Goal: Information Seeking & Learning: Check status

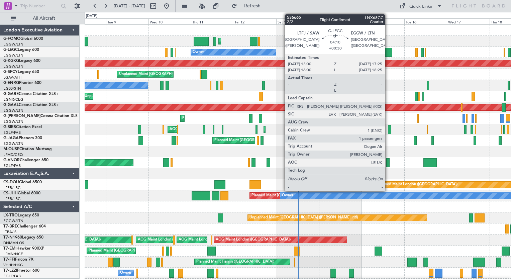
click at [388, 51] on div at bounding box center [388, 52] width 8 height 9
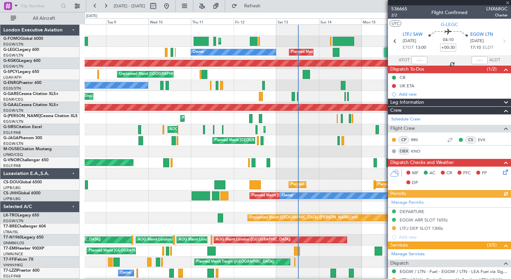
click at [508, 2] on div at bounding box center [449, 2] width 123 height 5
click at [508, 2] on span at bounding box center [507, 3] width 7 height 6
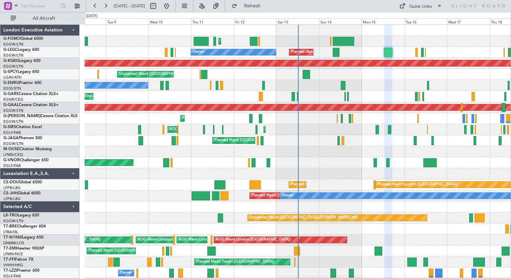
type input "0"
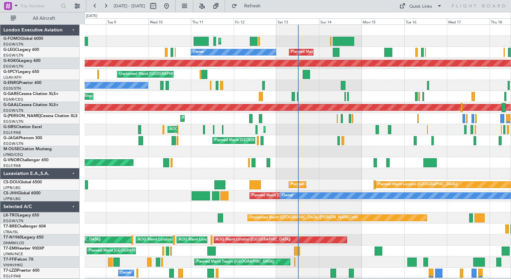
click at [311, 129] on div "AOG Maint [PERSON_NAME] Planned Maint [GEOGRAPHIC_DATA] ([GEOGRAPHIC_DATA])" at bounding box center [298, 129] width 426 height 11
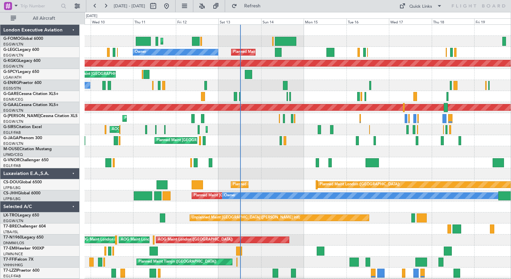
click at [241, 161] on div "Planned Maint [GEOGRAPHIC_DATA] ([GEOGRAPHIC_DATA]) Planned Maint [GEOGRAPHIC_D…" at bounding box center [298, 168] width 426 height 287
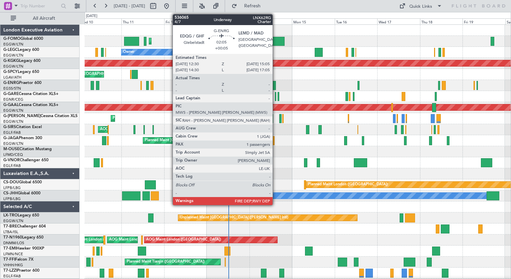
click at [275, 83] on div at bounding box center [273, 85] width 5 height 9
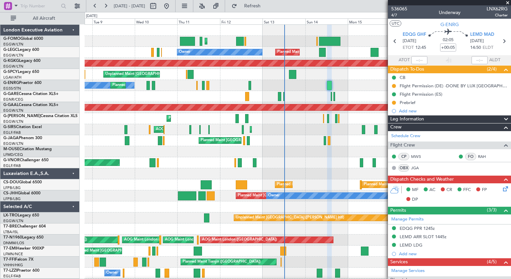
click at [301, 161] on div "Planned Maint [GEOGRAPHIC_DATA] ([GEOGRAPHIC_DATA]) Planned Maint [GEOGRAPHIC_D…" at bounding box center [298, 168] width 426 height 287
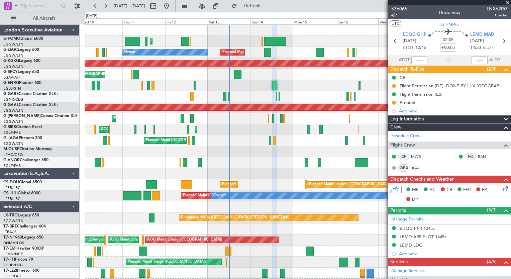
click at [228, 175] on div "Planned Maint [GEOGRAPHIC_DATA] ([GEOGRAPHIC_DATA]) Planned Maint [GEOGRAPHIC_D…" at bounding box center [298, 168] width 426 height 287
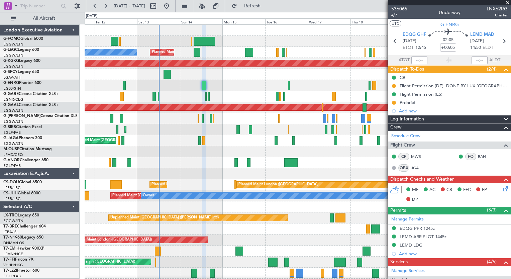
click at [223, 187] on div "Planned Maint [GEOGRAPHIC_DATA] ([GEOGRAPHIC_DATA]) Planned Maint [GEOGRAPHIC_D…" at bounding box center [298, 168] width 426 height 287
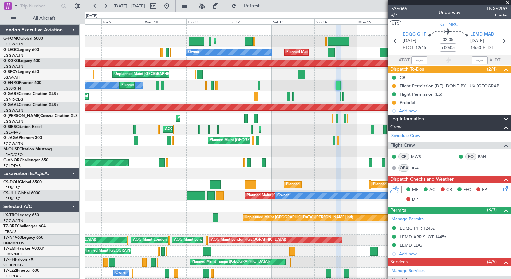
click at [316, 121] on div "Planned Maint [GEOGRAPHIC_DATA] ([GEOGRAPHIC_DATA]) Planned Maint [GEOGRAPHIC_D…" at bounding box center [298, 168] width 426 height 287
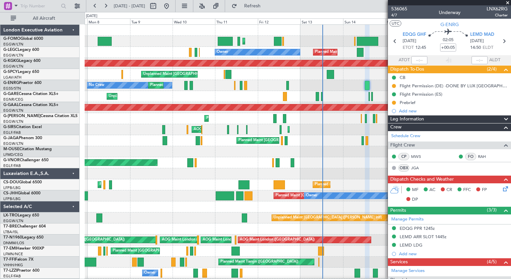
click at [198, 94] on div "Unplanned Maint [PERSON_NAME]" at bounding box center [298, 96] width 426 height 11
click at [207, 6] on button at bounding box center [202, 6] width 11 height 11
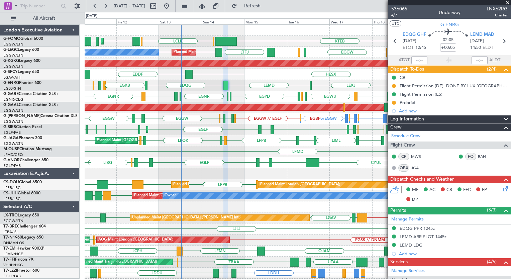
click at [203, 163] on div "Planned Maint [GEOGRAPHIC_DATA] ([GEOGRAPHIC_DATA]) KTEB [GEOGRAPHIC_DATA] LCLK…" at bounding box center [298, 168] width 426 height 287
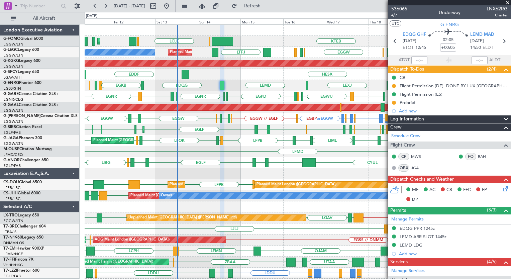
click at [333, 133] on div "KRFD KTEB [GEOGRAPHIC_DATA] LCLK [GEOGRAPHIC_DATA] EGGW Planned Maint [GEOGRAPH…" at bounding box center [298, 168] width 426 height 287
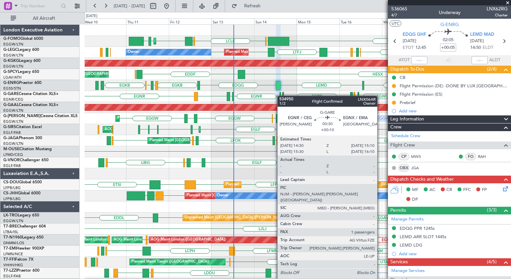
click at [280, 96] on div "Planned Maint [GEOGRAPHIC_DATA] ([GEOGRAPHIC_DATA]) KRFD KTEB [GEOGRAPHIC_DATA]…" at bounding box center [298, 168] width 426 height 287
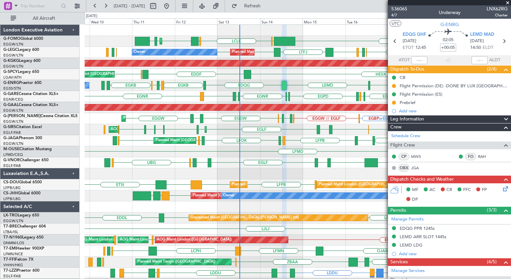
click at [309, 157] on div "Planned Maint [GEOGRAPHIC_DATA] ([GEOGRAPHIC_DATA]) KRFD KTEB [GEOGRAPHIC_DATA]…" at bounding box center [298, 168] width 426 height 287
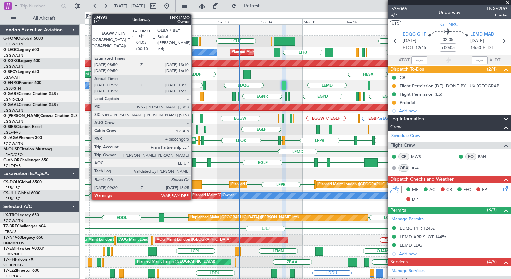
click at [194, 42] on div at bounding box center [193, 41] width 7 height 9
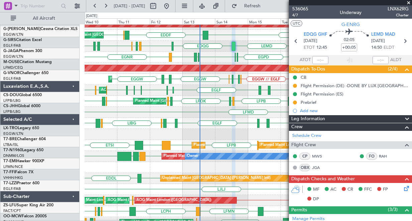
click at [253, 140] on div at bounding box center [248, 134] width 327 height 11
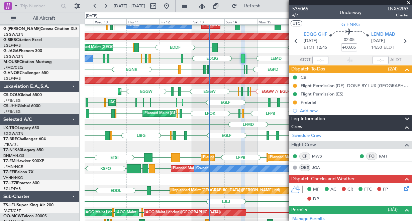
scroll to position [27, 0]
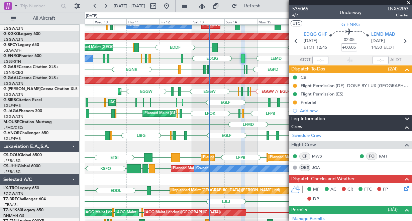
click at [220, 67] on div "LIEE EGPD [GEOGRAPHIC_DATA] [GEOGRAPHIC_DATA] [GEOGRAPHIC_DATA] LIMJ [GEOGRAPHI…" at bounding box center [248, 69] width 327 height 11
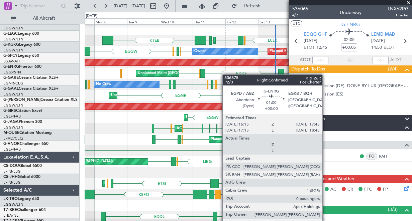
scroll to position [0, 0]
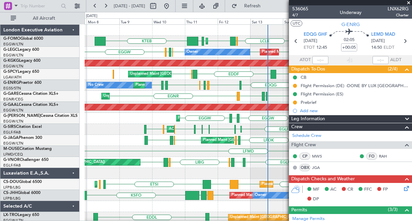
click at [218, 103] on div "Planned Maint [GEOGRAPHIC_DATA] ([GEOGRAPHIC_DATA]) KTEB [GEOGRAPHIC_DATA] LCLK…" at bounding box center [248, 168] width 327 height 287
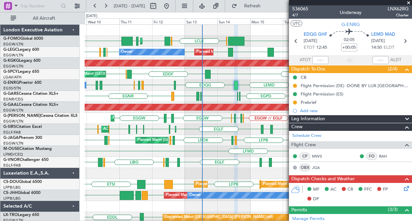
click at [161, 133] on div "Planned Maint [GEOGRAPHIC_DATA] ([GEOGRAPHIC_DATA]) KTEB [GEOGRAPHIC_DATA] LCLK…" at bounding box center [248, 168] width 327 height 287
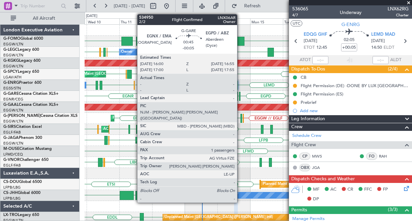
drag, startPoint x: 193, startPoint y: 86, endPoint x: 240, endPoint y: 95, distance: 48.0
click at [119, 82] on div "No Crew LEMD EDQG EGKB EGPD [GEOGRAPHIC_DATA] EGKB EGCC [GEOGRAPHIC_DATA] [GEOG…" at bounding box center [248, 85] width 327 height 11
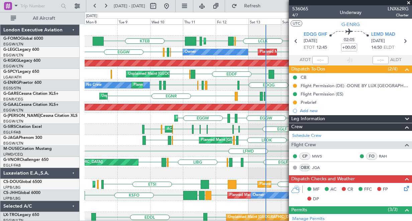
click at [218, 71] on div "Planned Maint [GEOGRAPHIC_DATA] ([GEOGRAPHIC_DATA]) KTEB [GEOGRAPHIC_DATA] LCLK…" at bounding box center [248, 168] width 327 height 287
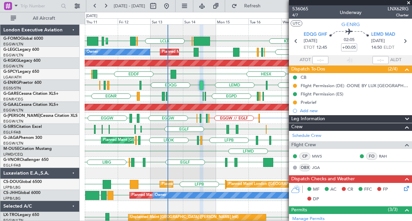
click at [173, 102] on div "Planned Maint [GEOGRAPHIC_DATA] ([GEOGRAPHIC_DATA]) KTEB [GEOGRAPHIC_DATA] LCLK…" at bounding box center [248, 168] width 327 height 287
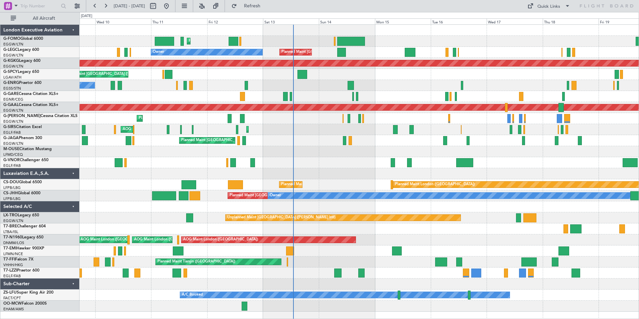
click at [278, 184] on div "Planned Maint [GEOGRAPHIC_DATA] ([GEOGRAPHIC_DATA]) Planned Maint [GEOGRAPHIC_D…" at bounding box center [359, 168] width 559 height 287
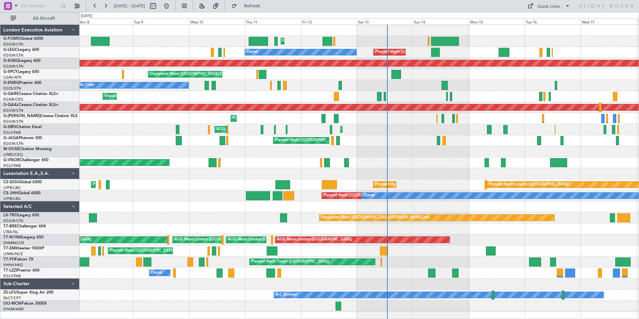
click at [311, 110] on div "Planned Maint [GEOGRAPHIC_DATA] ([GEOGRAPHIC_DATA]) Planned Maint [GEOGRAPHIC_D…" at bounding box center [359, 168] width 559 height 287
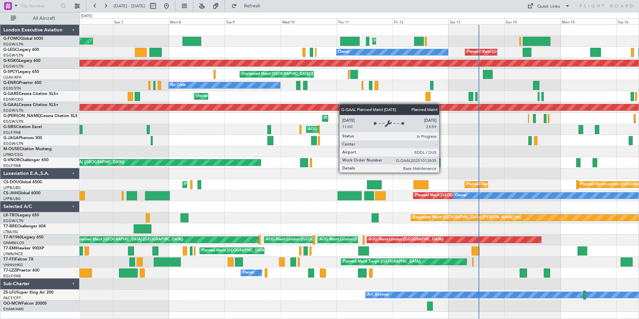
click at [369, 109] on div "Planned Maint [GEOGRAPHIC_DATA] ([GEOGRAPHIC_DATA]) Planned Maint [GEOGRAPHIC_D…" at bounding box center [359, 168] width 559 height 287
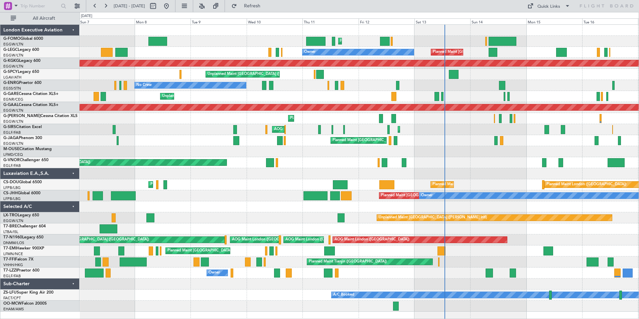
click at [281, 97] on div "Unplanned Maint [PERSON_NAME]" at bounding box center [359, 96] width 559 height 11
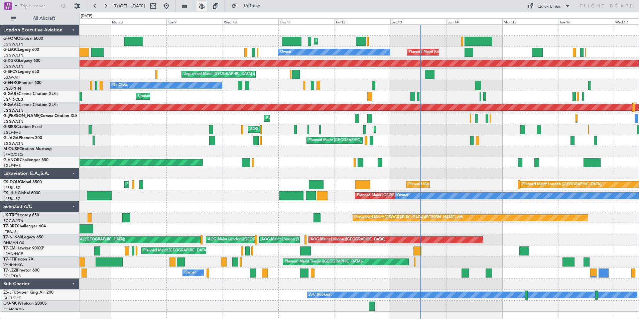
click at [207, 8] on button at bounding box center [202, 6] width 11 height 11
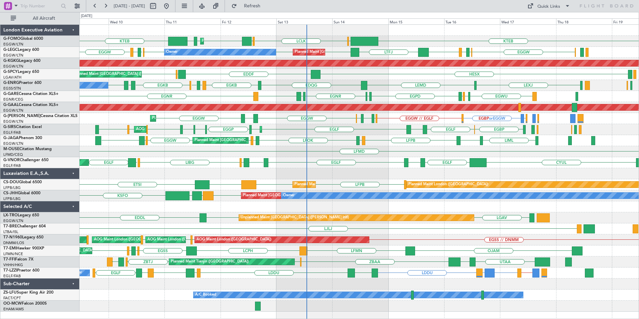
click at [267, 95] on div "Planned Maint London (Luton) KTEB KTEB OLBA LCLK OLBA EGGW EGGW EDDH Planned Ma…" at bounding box center [359, 168] width 559 height 287
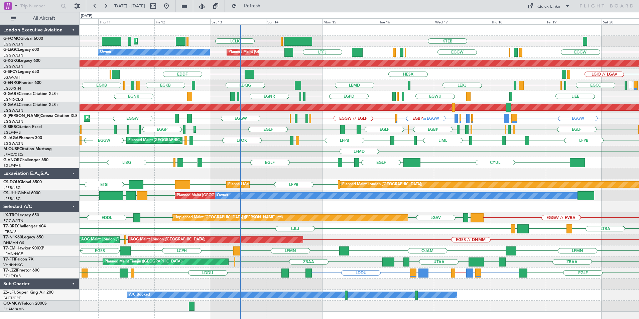
click at [351, 92] on div "Planned Maint London (Luton) KTEB KTEB OLBA LCLK OLBA EGGW EGGW EDDH Planned Ma…" at bounding box center [359, 168] width 559 height 287
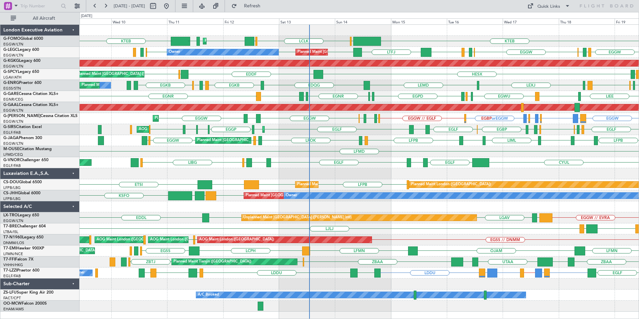
click at [435, 88] on div "EGKB EGCC EGSC EGSS LEMD LEXJ LEMD EDQG EGKB EGPD EGWU No Crew Planned Maint Lo…" at bounding box center [359, 85] width 559 height 11
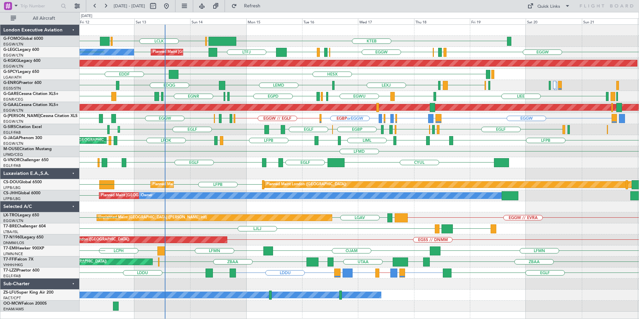
click at [177, 193] on div "KTEB OLBA LCLK OLBA EGGW Planned Maint London (Luton) EGGW EDDH KTEB Planned Ma…" at bounding box center [359, 168] width 559 height 287
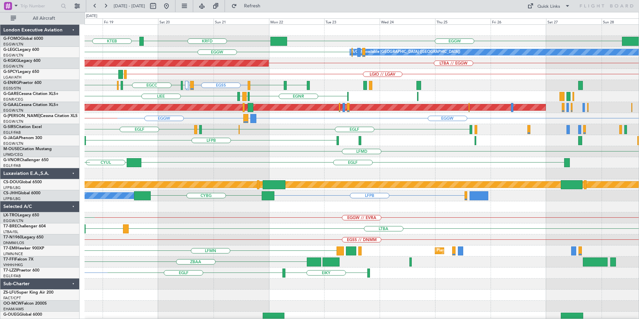
click at [169, 274] on div "EGGW KRFD KTEB EGGW A/C Unavailable London (Luton) EGPD EGWU EGGW EGLF EGPD EGG…" at bounding box center [362, 174] width 554 height 298
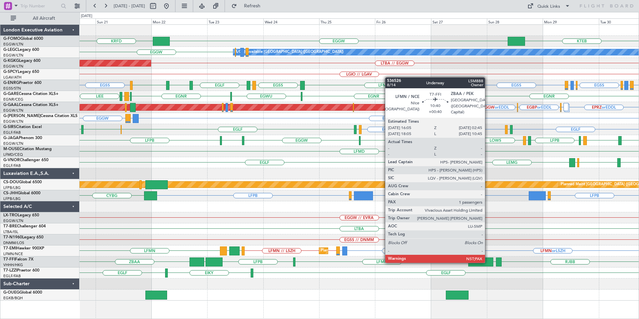
click at [488, 261] on div at bounding box center [480, 261] width 25 height 9
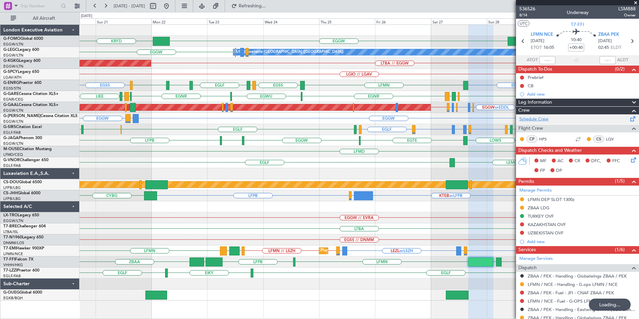
click at [536, 120] on link "Schedule Crew" at bounding box center [533, 119] width 29 height 7
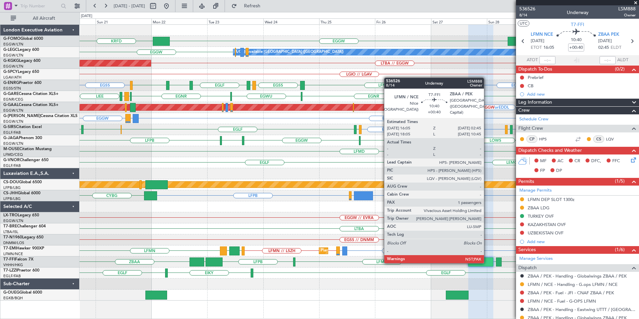
click at [487, 262] on div at bounding box center [480, 261] width 25 height 9
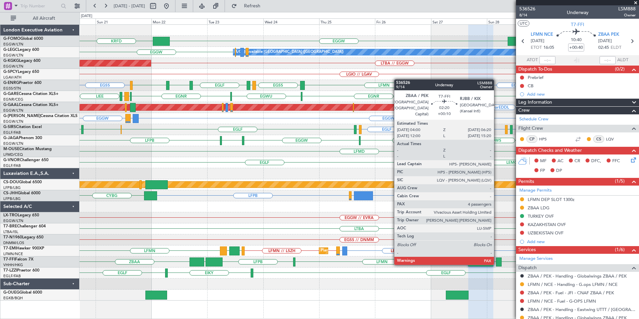
click at [497, 263] on div at bounding box center [499, 261] width 6 height 9
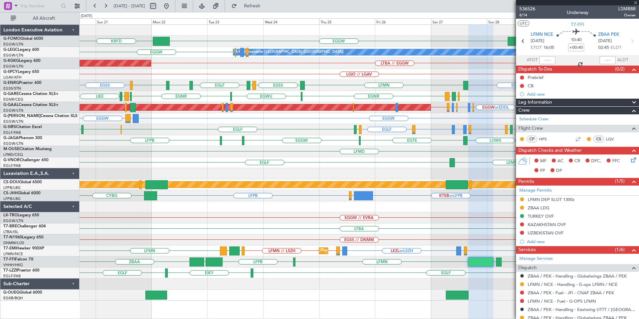
type input "+00:10"
type input "5"
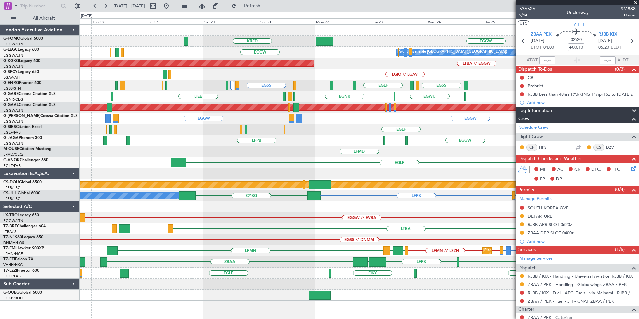
click at [364, 162] on div "EGGW KRFD KTEB EGGW A/C Unavailable London (Luton) LTBA // EGGW AOG Maint Istan…" at bounding box center [359, 163] width 559 height 276
click at [295, 134] on div "KTEB EGGW KRFD A/C Unavailable London (Luton) EGGW EGPD EGLF EGGW AOG Maint Ist…" at bounding box center [359, 163] width 559 height 276
